Goal: Navigation & Orientation: Find specific page/section

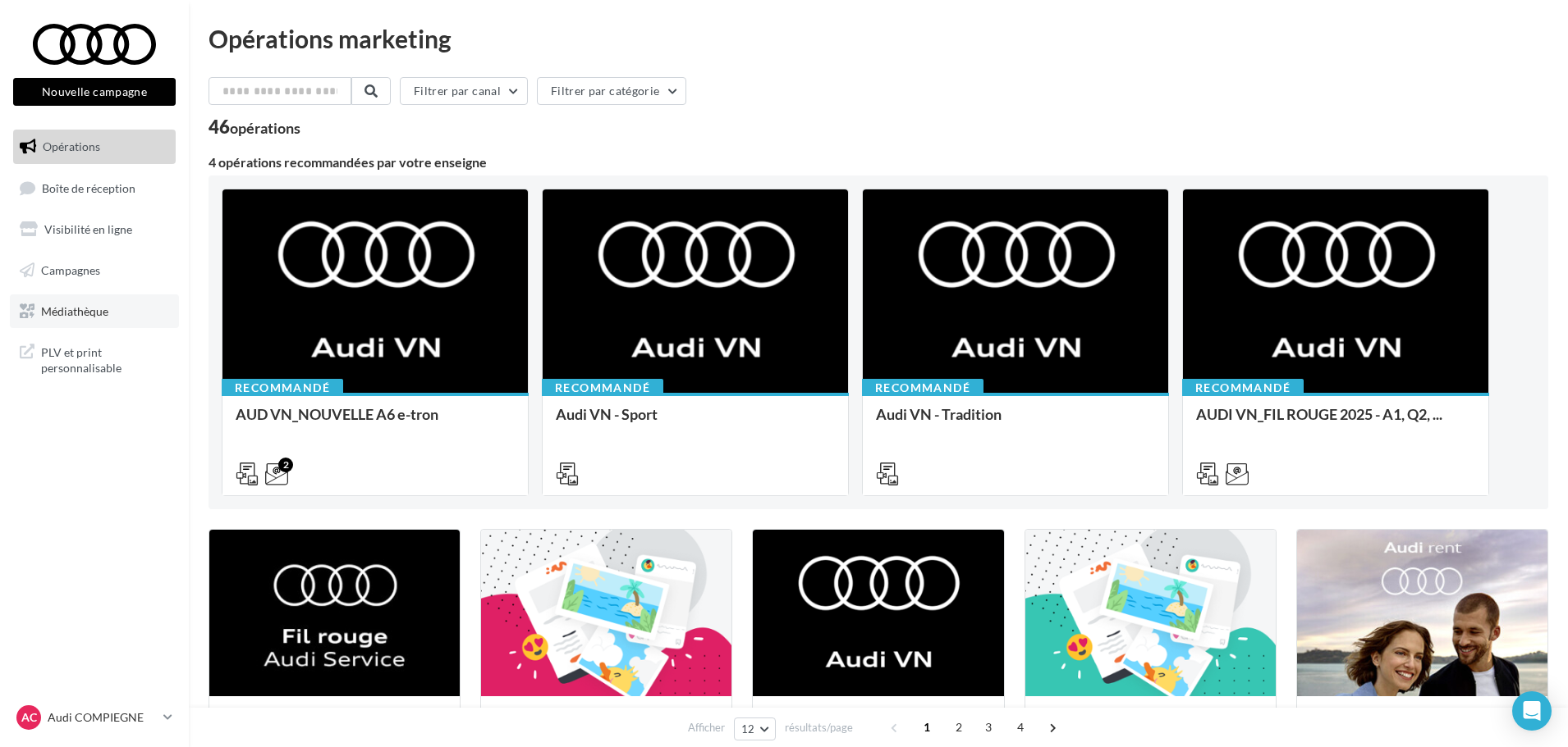
click at [68, 308] on span "Médiathèque" at bounding box center [74, 309] width 68 height 14
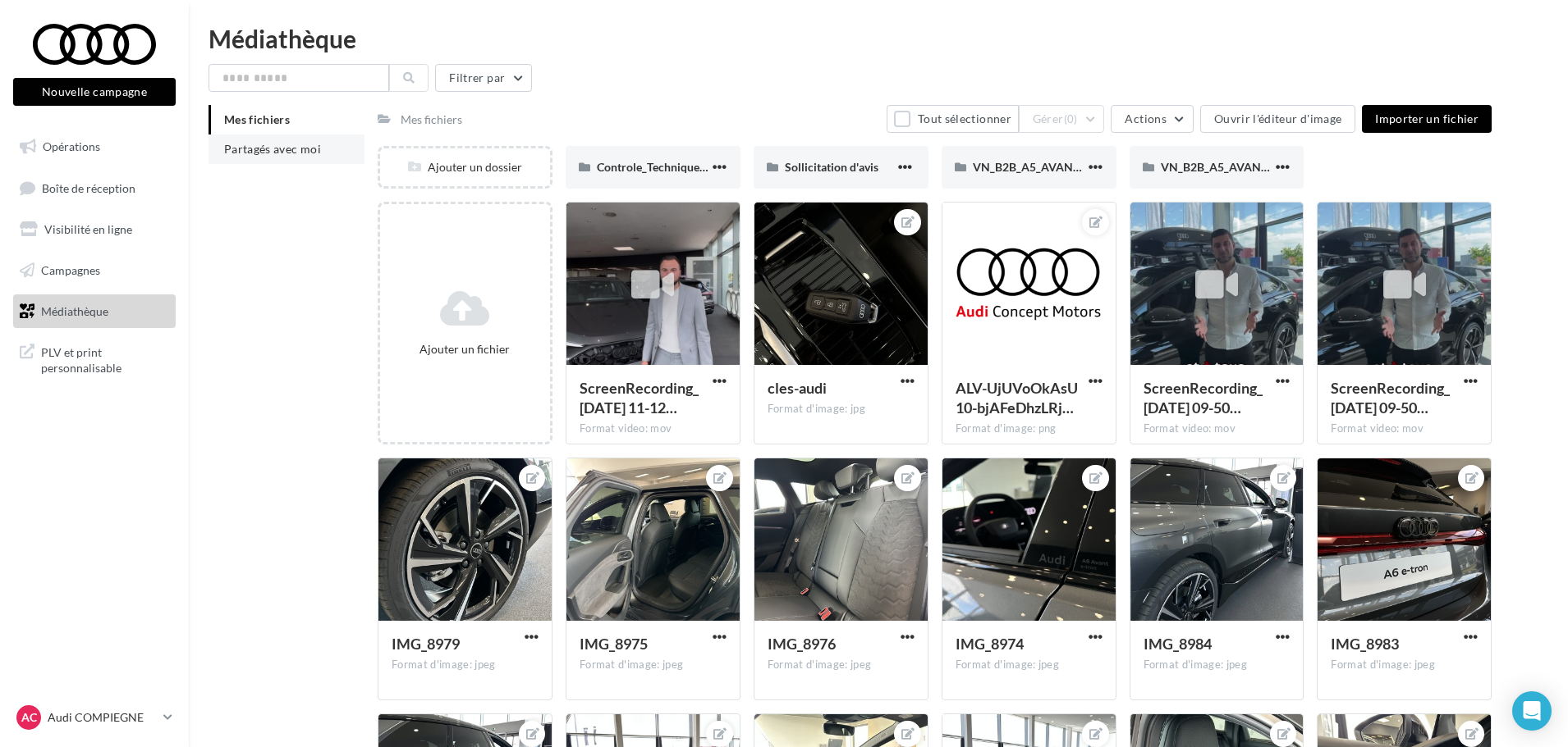
click at [282, 150] on span "Partagés avec moi" at bounding box center [272, 148] width 97 height 14
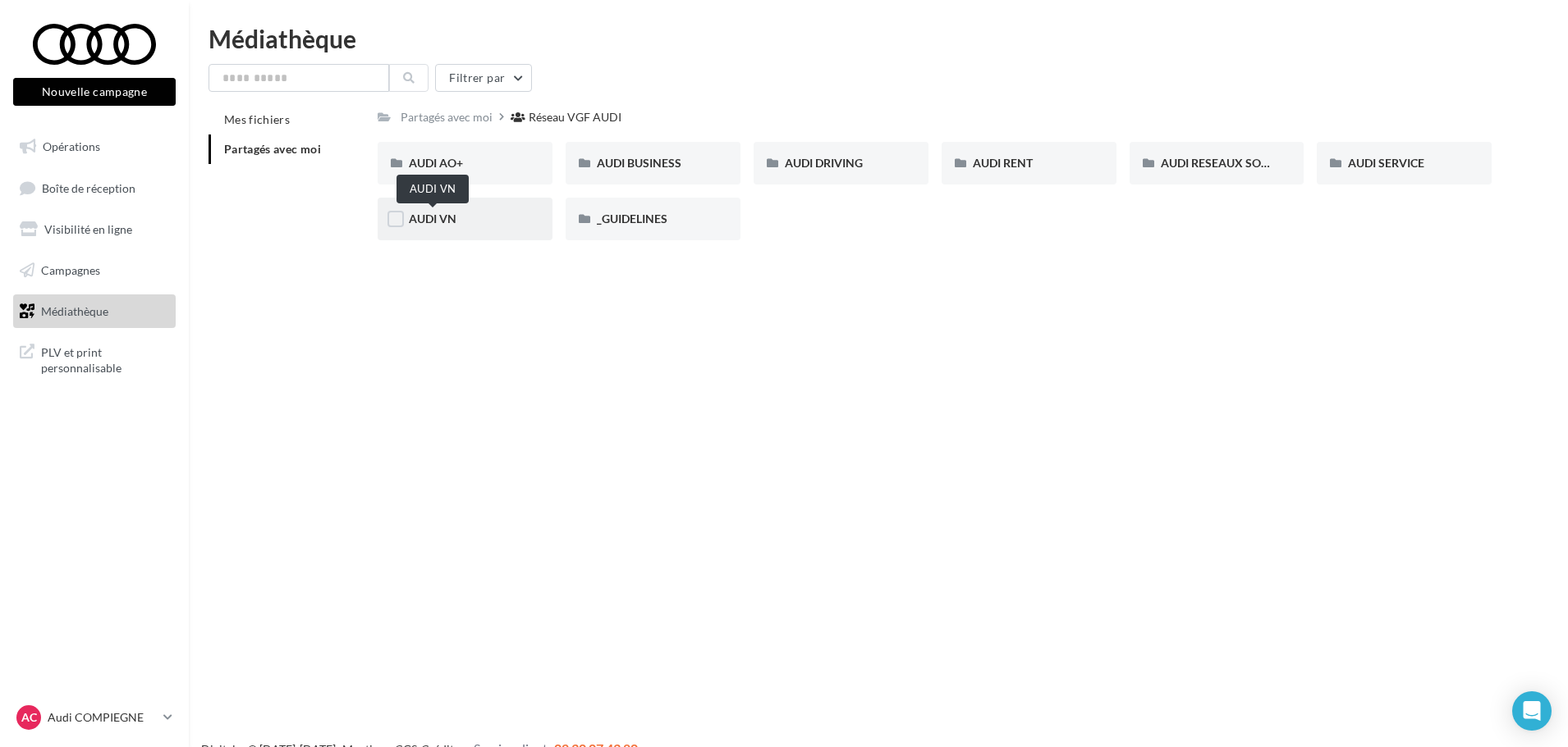
click at [448, 219] on span "AUDI VN" at bounding box center [432, 218] width 48 height 14
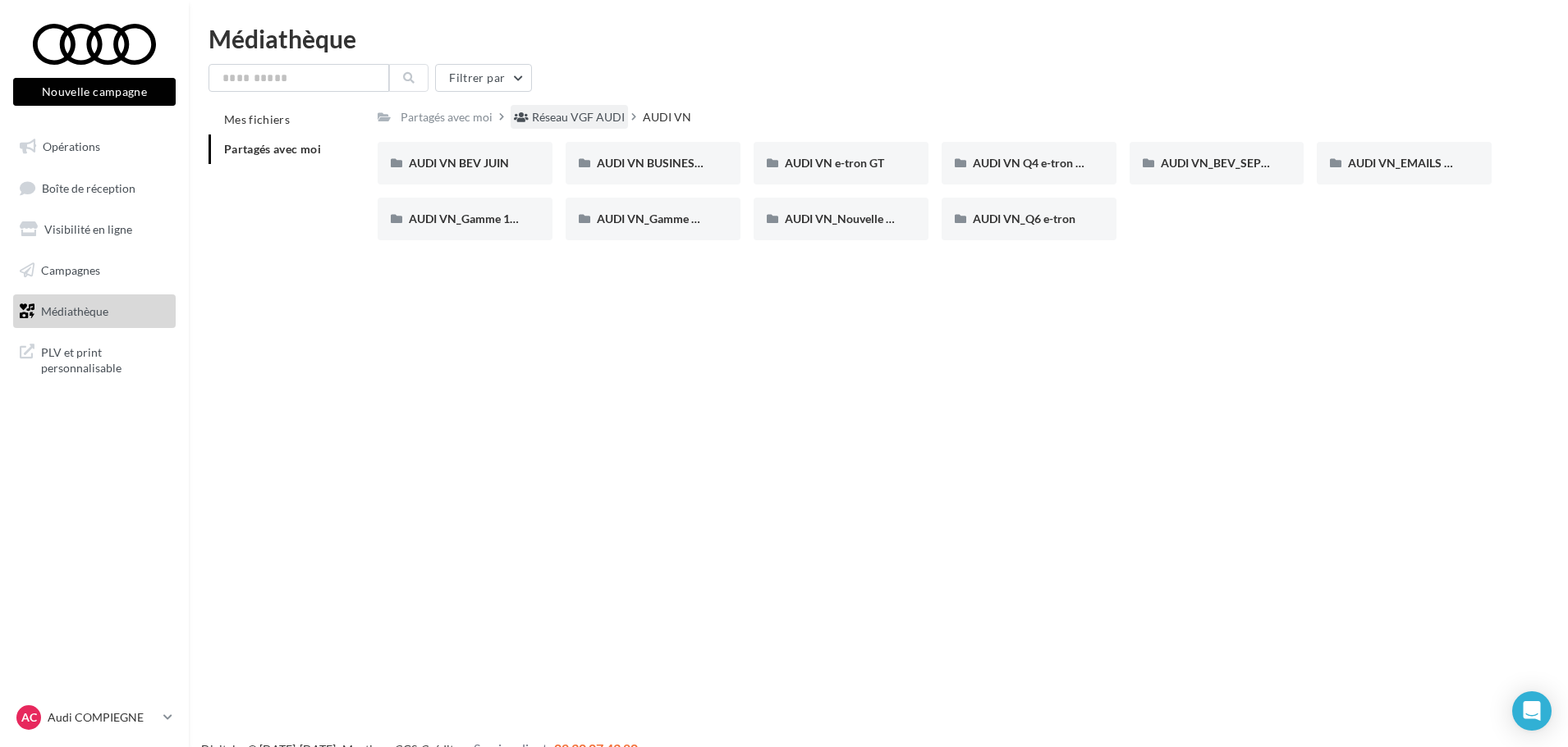
click at [556, 115] on div "Réseau VGF AUDI" at bounding box center [578, 117] width 93 height 16
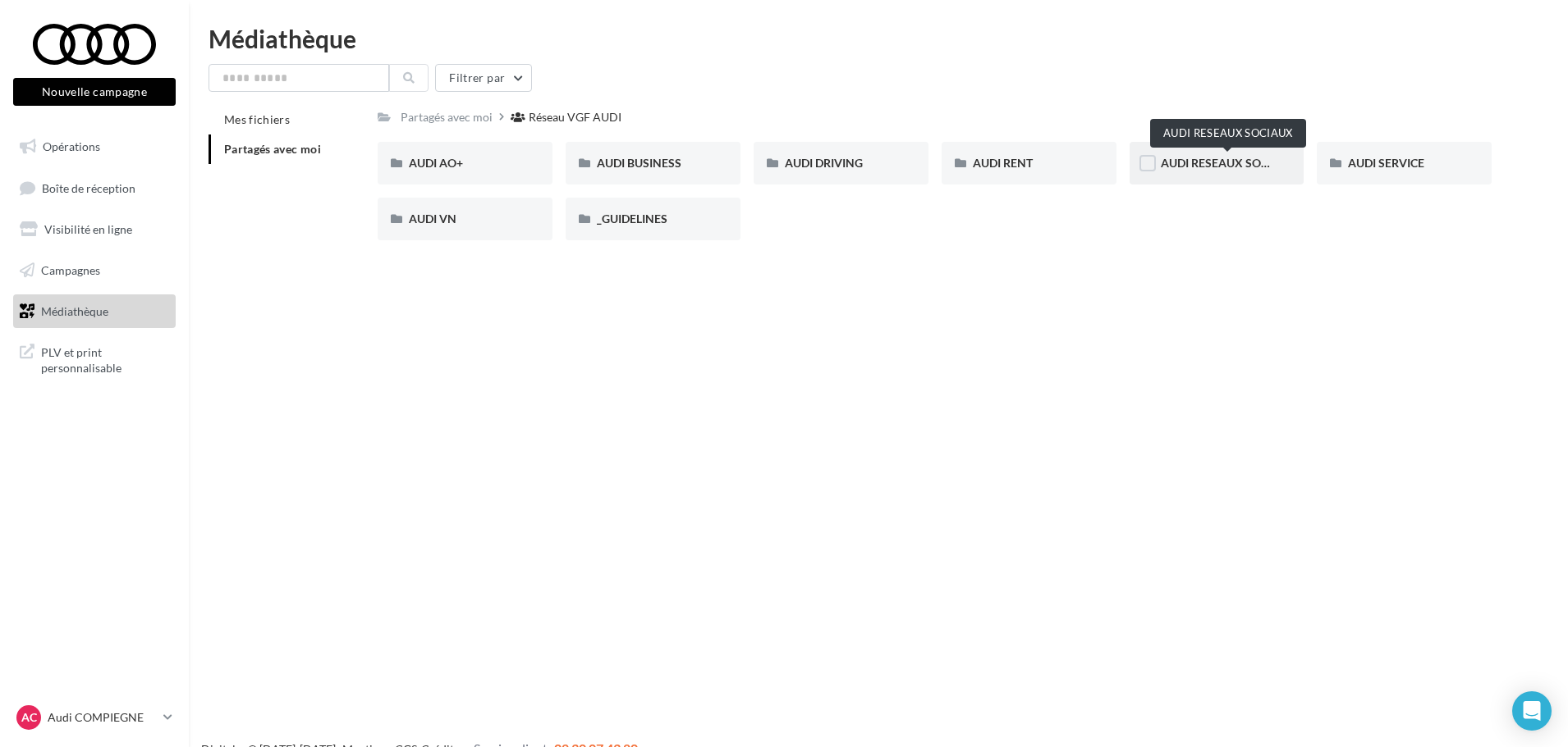
click at [1198, 161] on span "AUDI RESEAUX SOCIAUX" at bounding box center [1229, 162] width 135 height 14
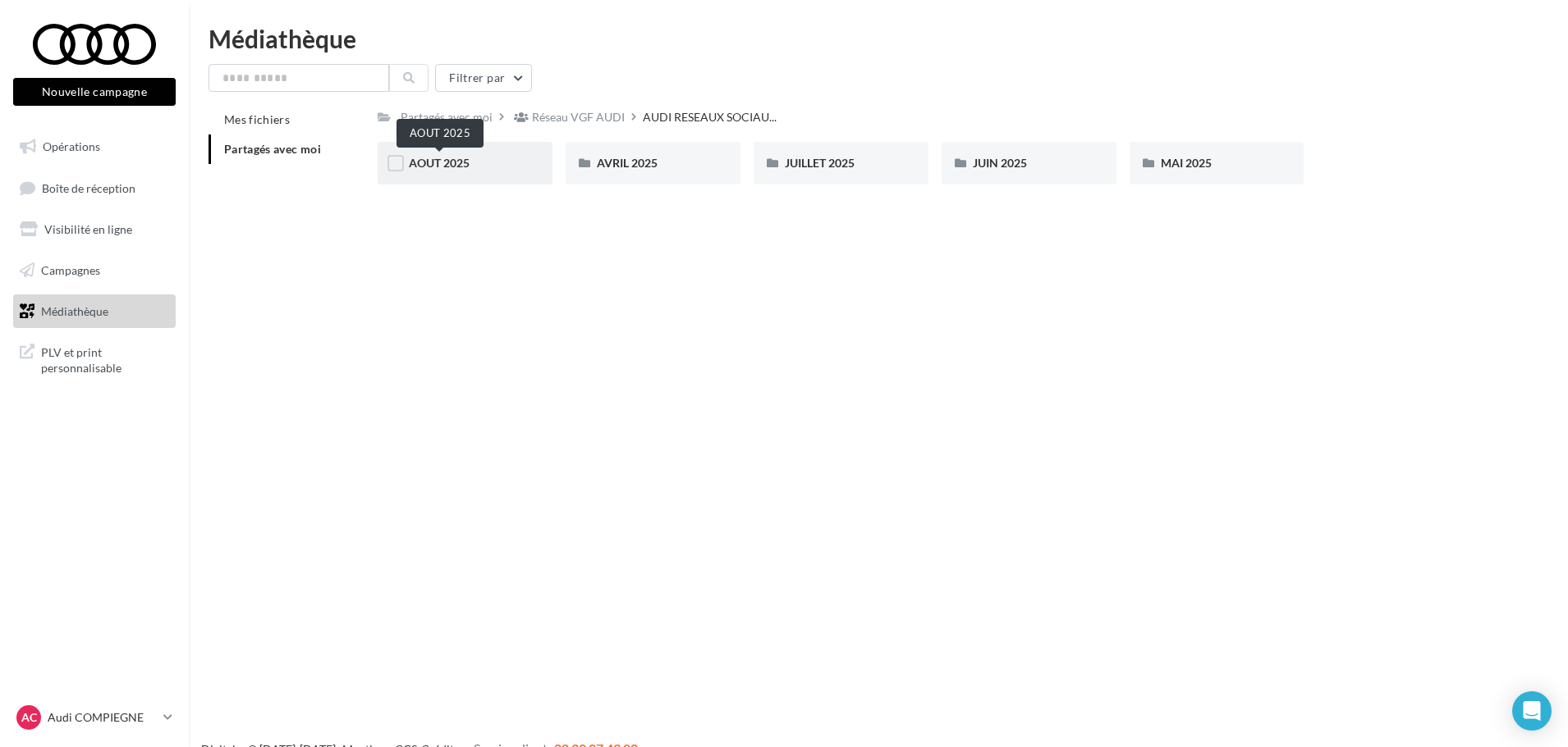
click at [450, 167] on span "AOUT 2025" at bounding box center [439, 162] width 60 height 14
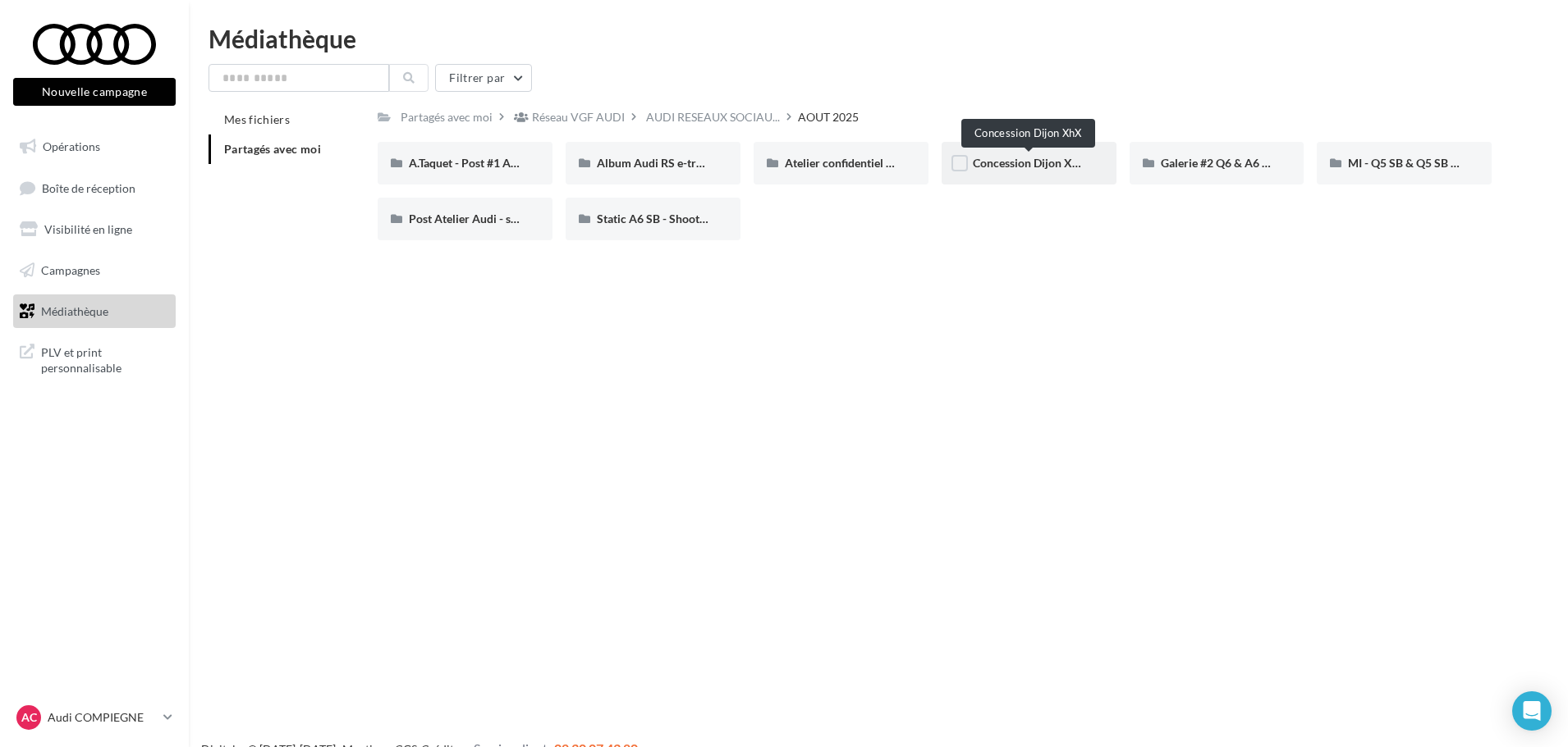
click at [1017, 159] on span "Concession Dijon XhX" at bounding box center [1029, 162] width 114 height 14
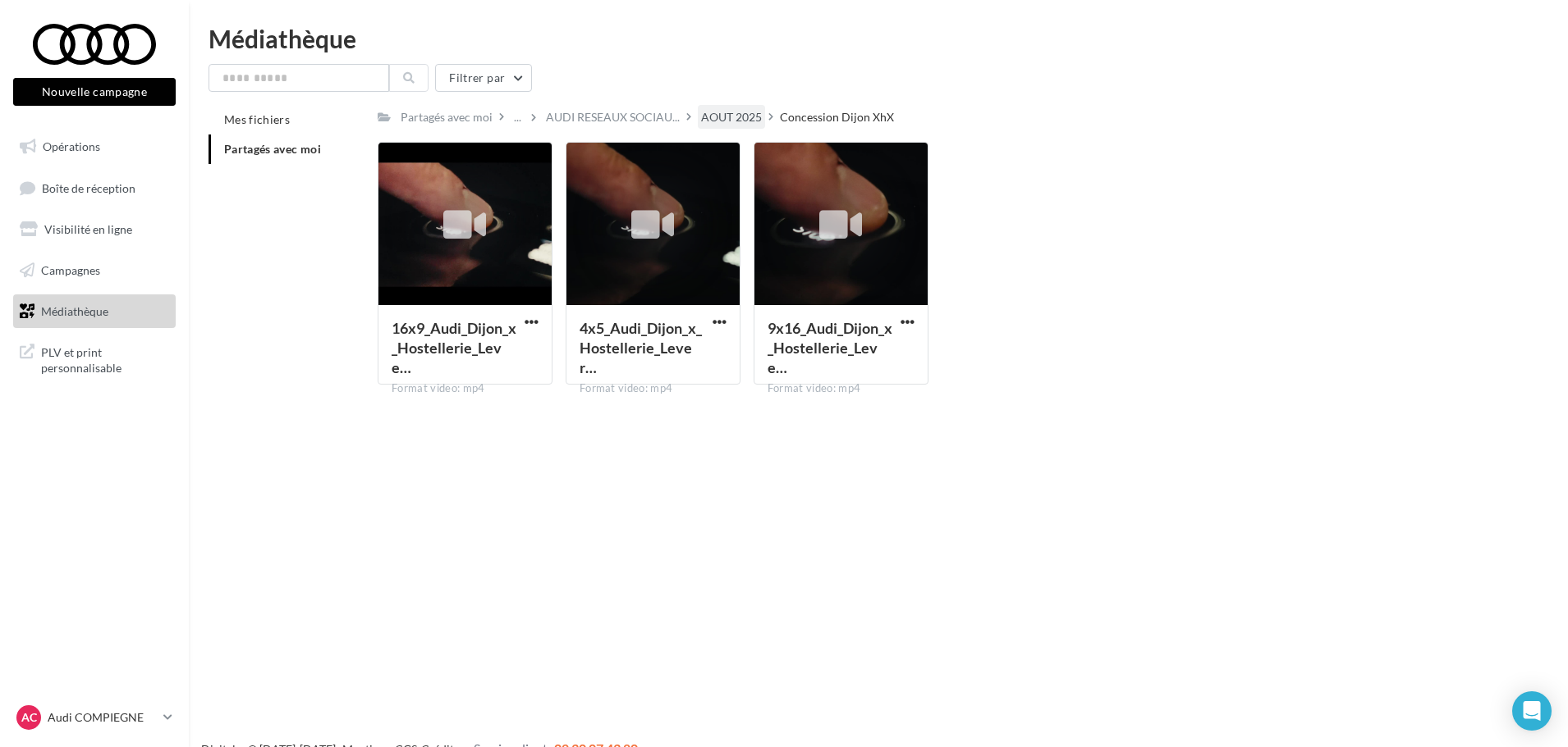
click at [738, 116] on div "AOUT 2025" at bounding box center [730, 117] width 60 height 16
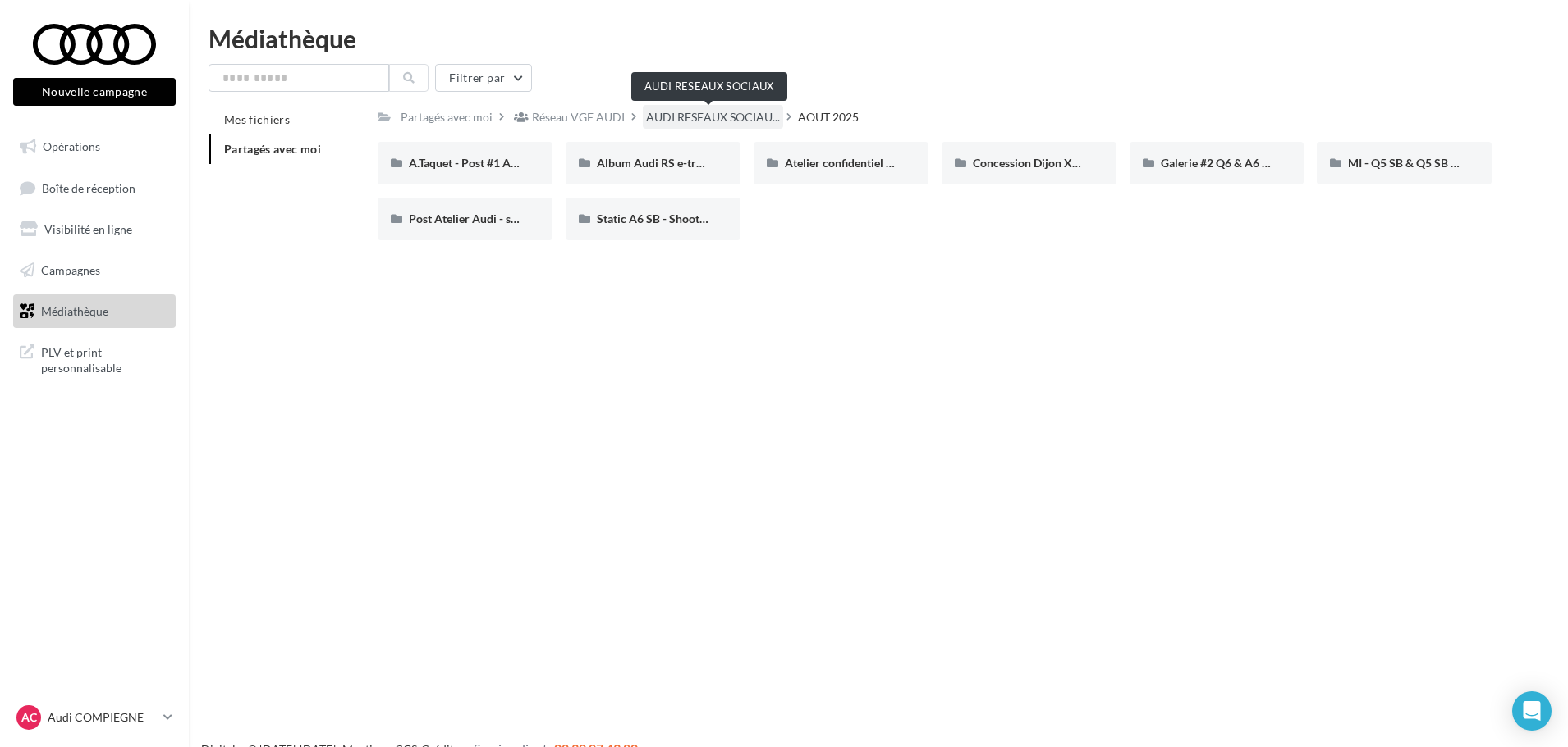
click at [700, 117] on span "AUDI RESEAUX SOCIAU..." at bounding box center [713, 117] width 134 height 16
